Goal: Information Seeking & Learning: Learn about a topic

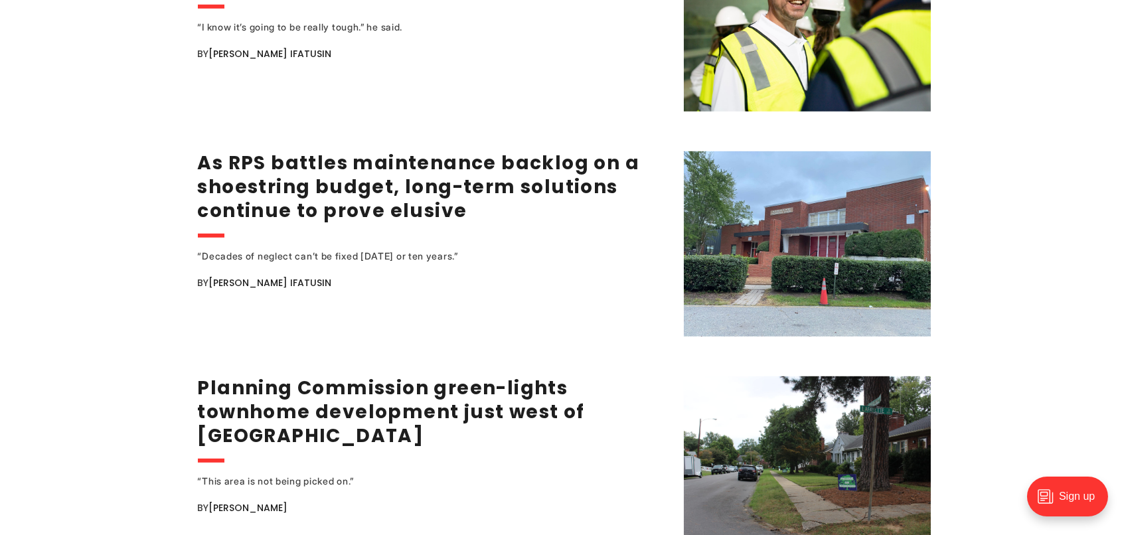
scroll to position [2111, 0]
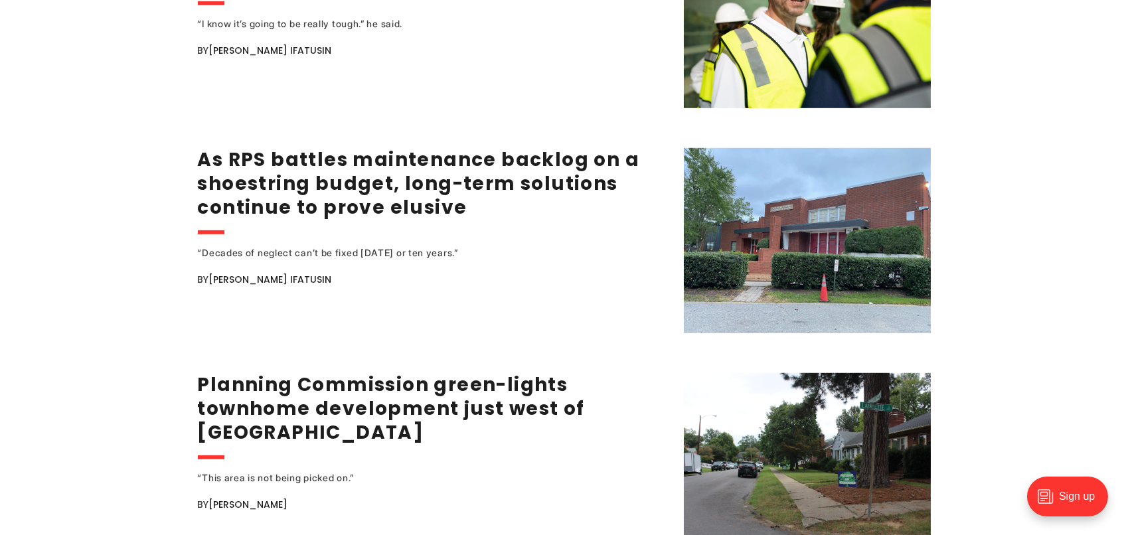
click at [321, 163] on link "As RPS battles maintenance backlog on a shoestring budget, long-term solutions …" at bounding box center [419, 184] width 442 height 74
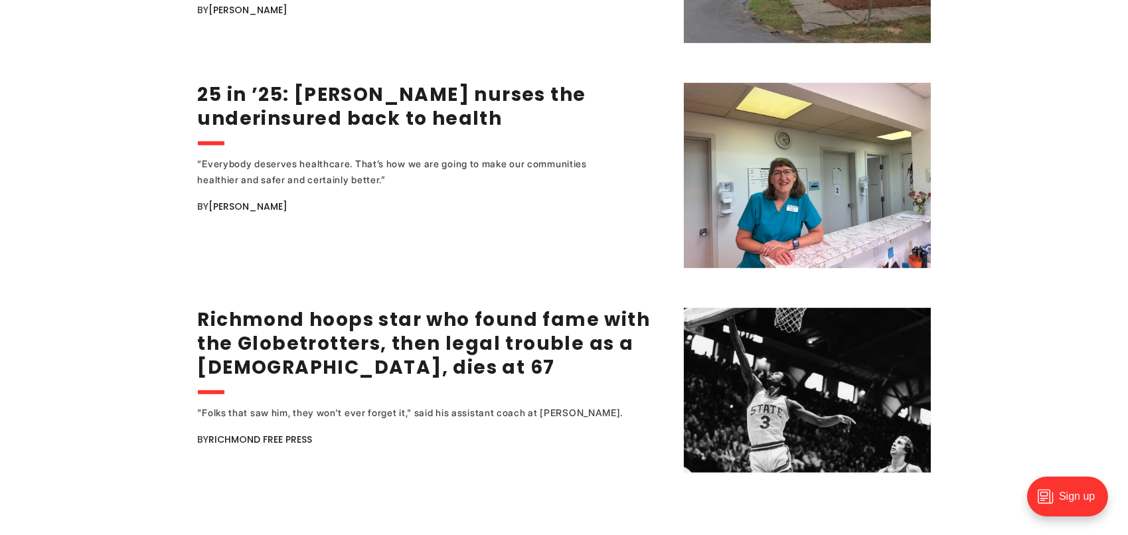
scroll to position [2353, 0]
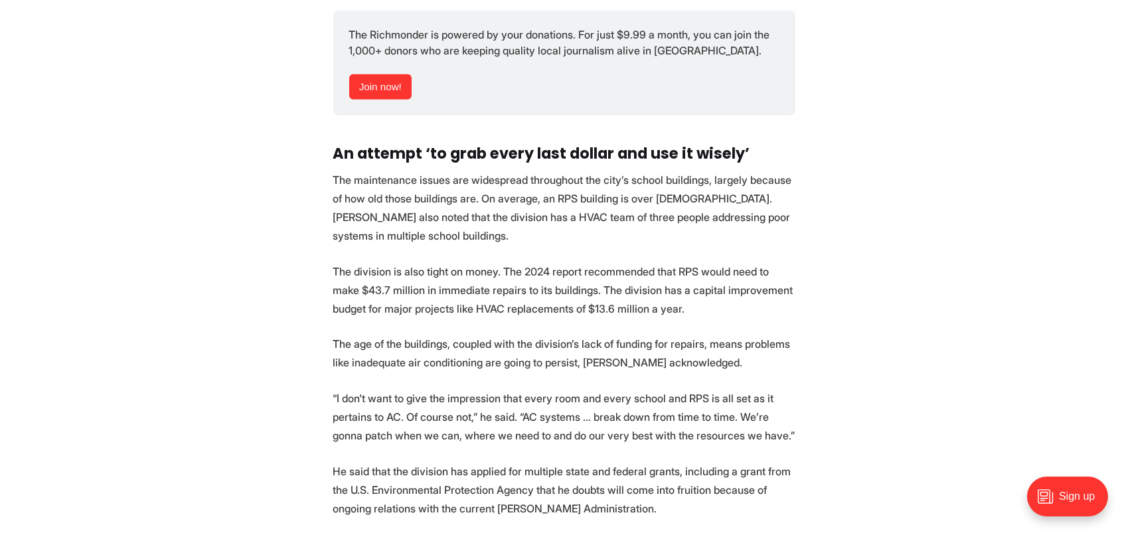
scroll to position [2474, 0]
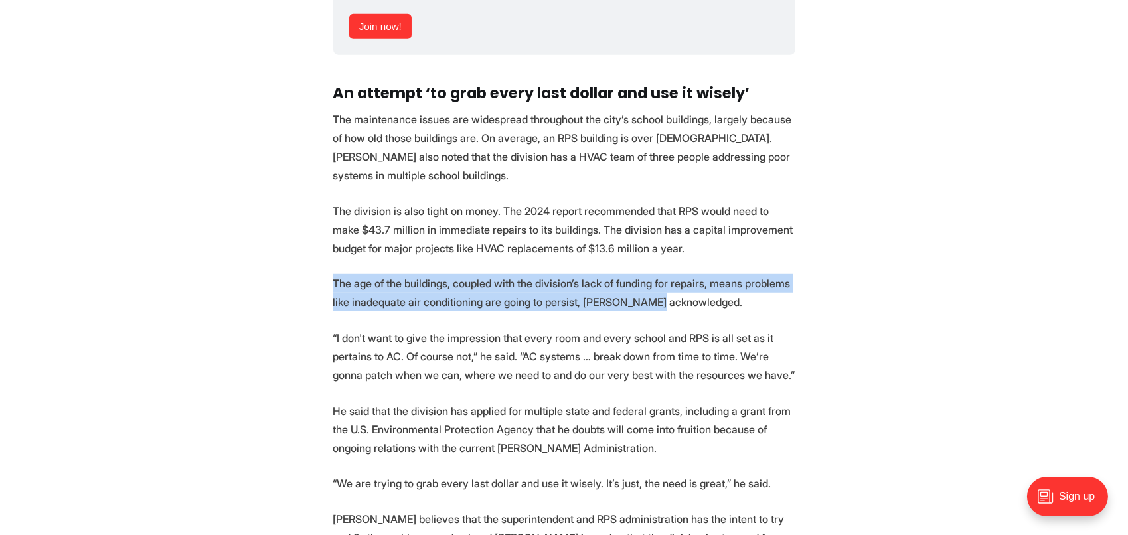
drag, startPoint x: 325, startPoint y: 261, endPoint x: 669, endPoint y: 289, distance: 345.0
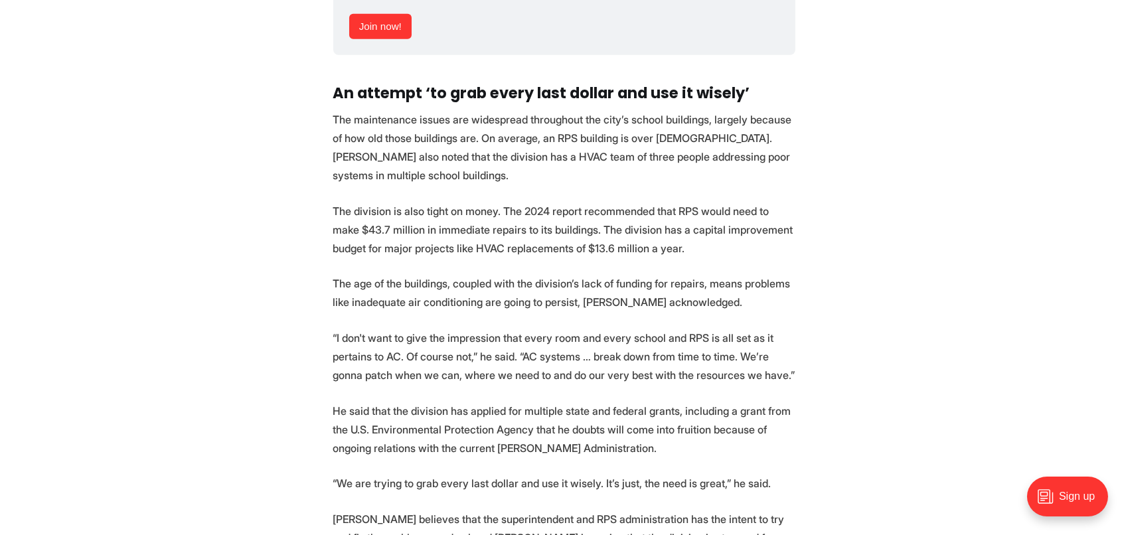
click at [697, 283] on p "The age of the buildings, coupled with the division’s lack of funding for repai…" at bounding box center [564, 292] width 462 height 37
click at [698, 281] on p "The age of the buildings, coupled with the division’s lack of funding for repai…" at bounding box center [564, 292] width 462 height 37
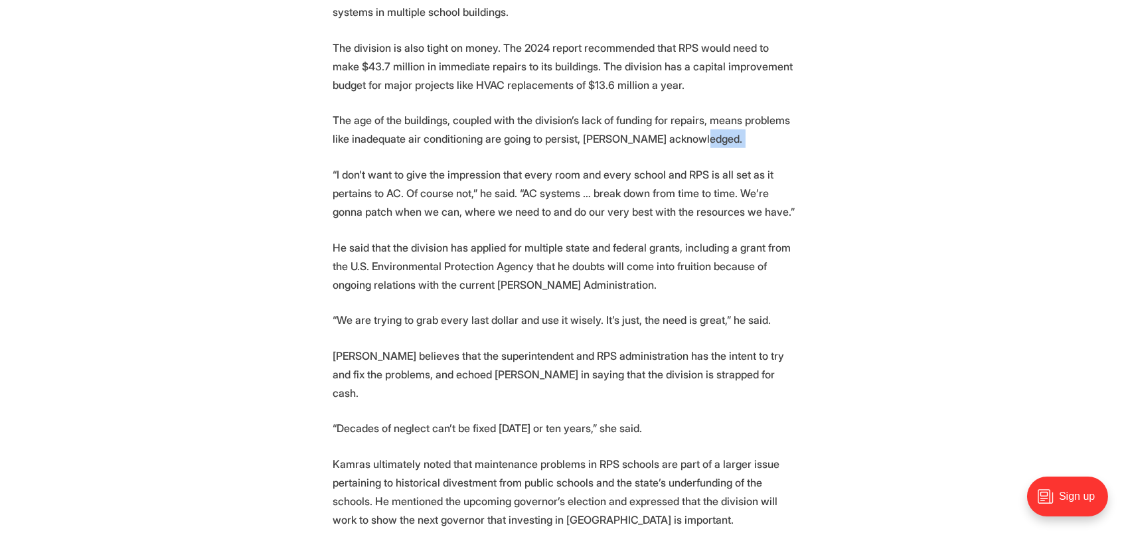
scroll to position [2714, 0]
